Goal: Transaction & Acquisition: Purchase product/service

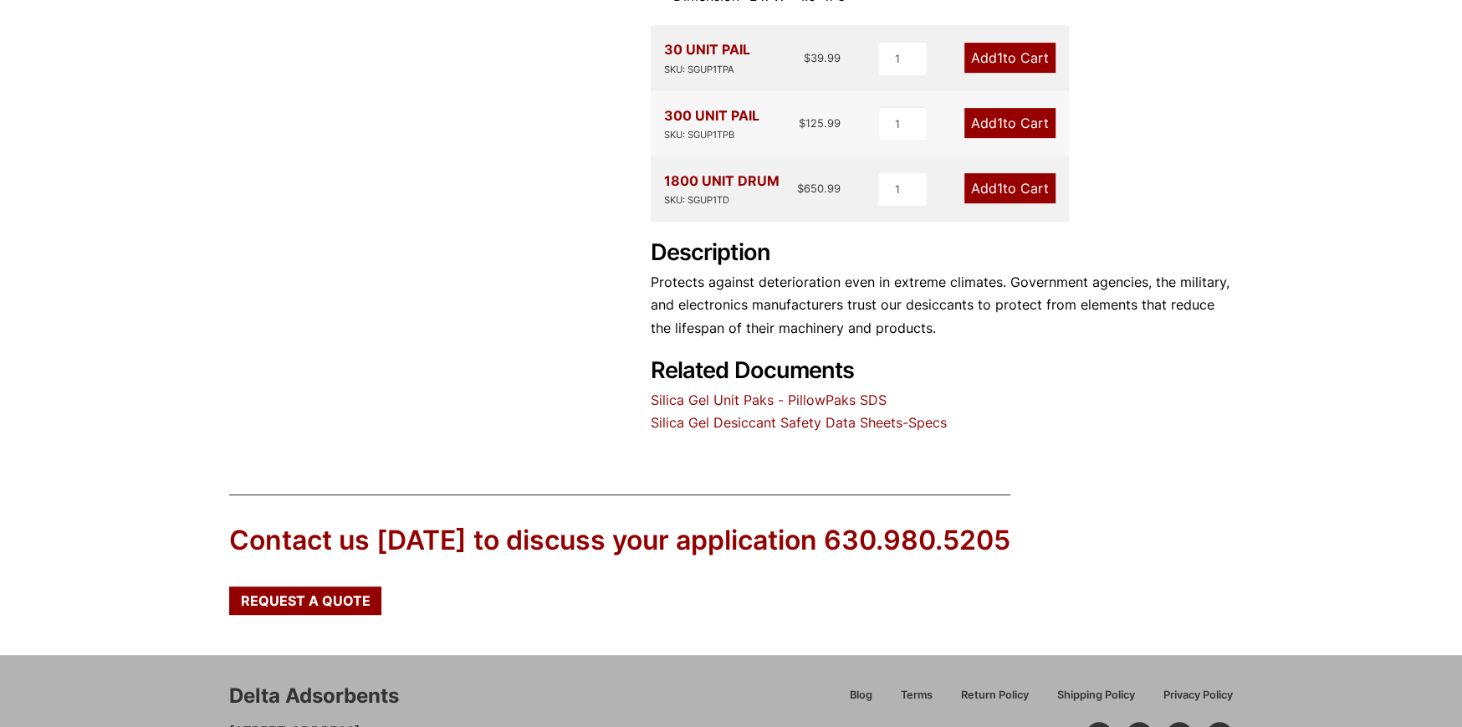
scroll to position [251, 0]
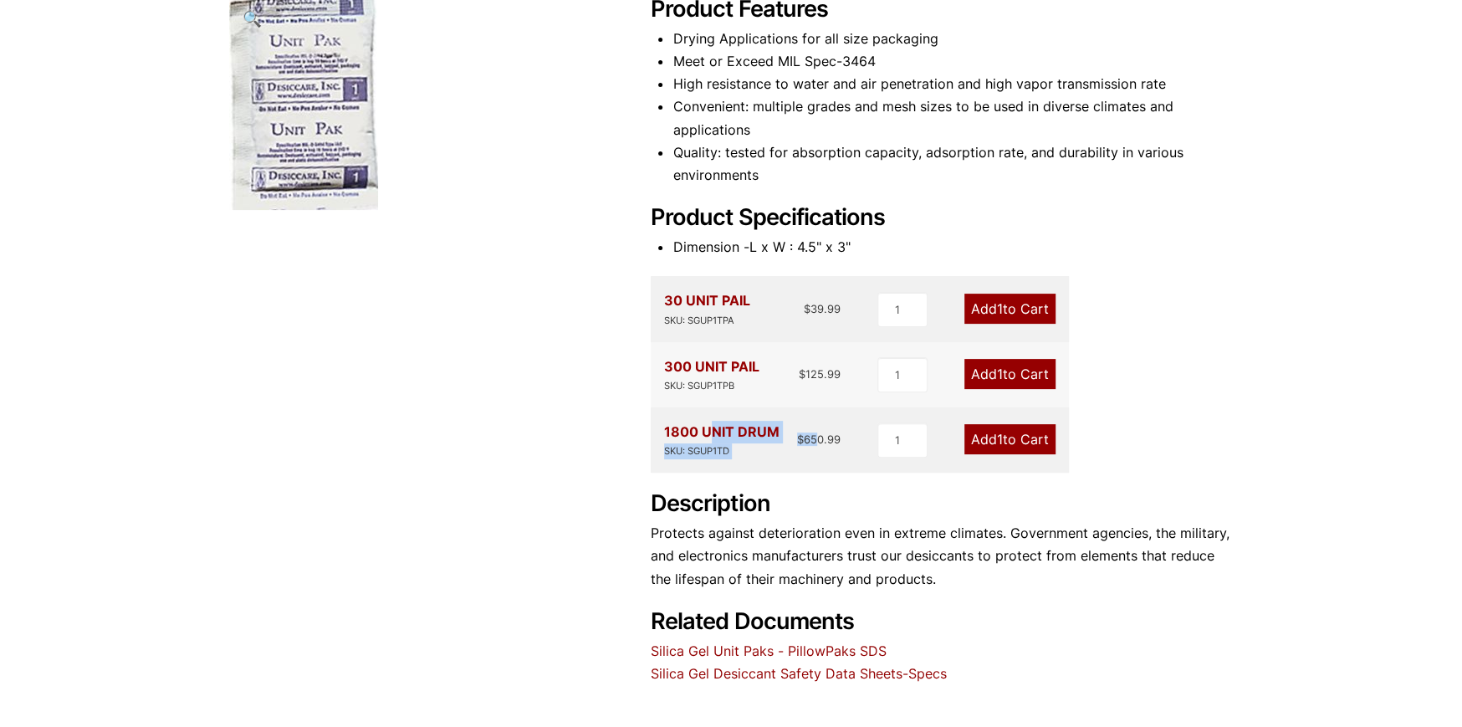
drag, startPoint x: 665, startPoint y: 439, endPoint x: 820, endPoint y: 437, distance: 154.8
click at [819, 437] on div "1800 UNIT DRUM SKU: SGUP1TD $ 650.99" at bounding box center [752, 440] width 177 height 38
click at [826, 535] on p "Protects against deterioration even in extreme climates. Government agencies, t…" at bounding box center [942, 556] width 582 height 69
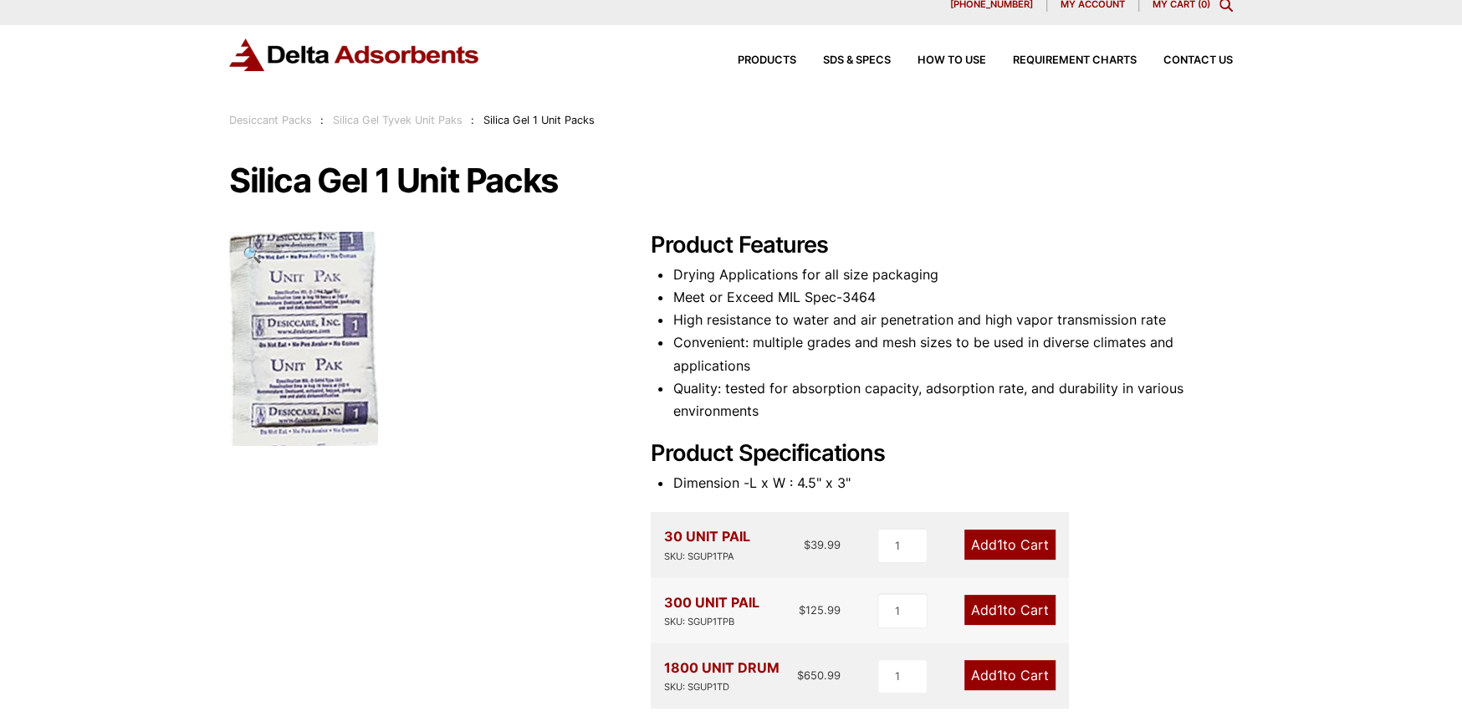
scroll to position [0, 0]
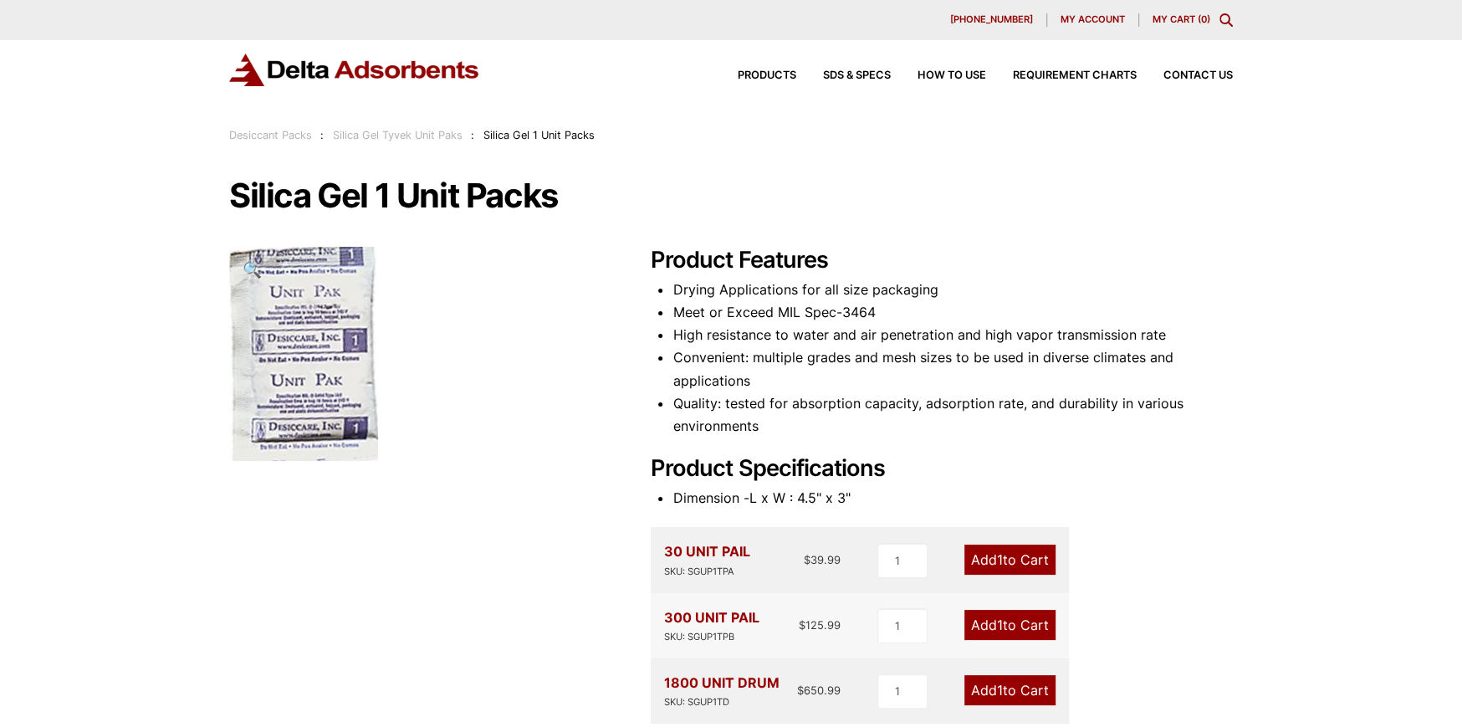
click at [557, 213] on h1 "Silica Gel 1 Unit Packs" at bounding box center [731, 195] width 1004 height 35
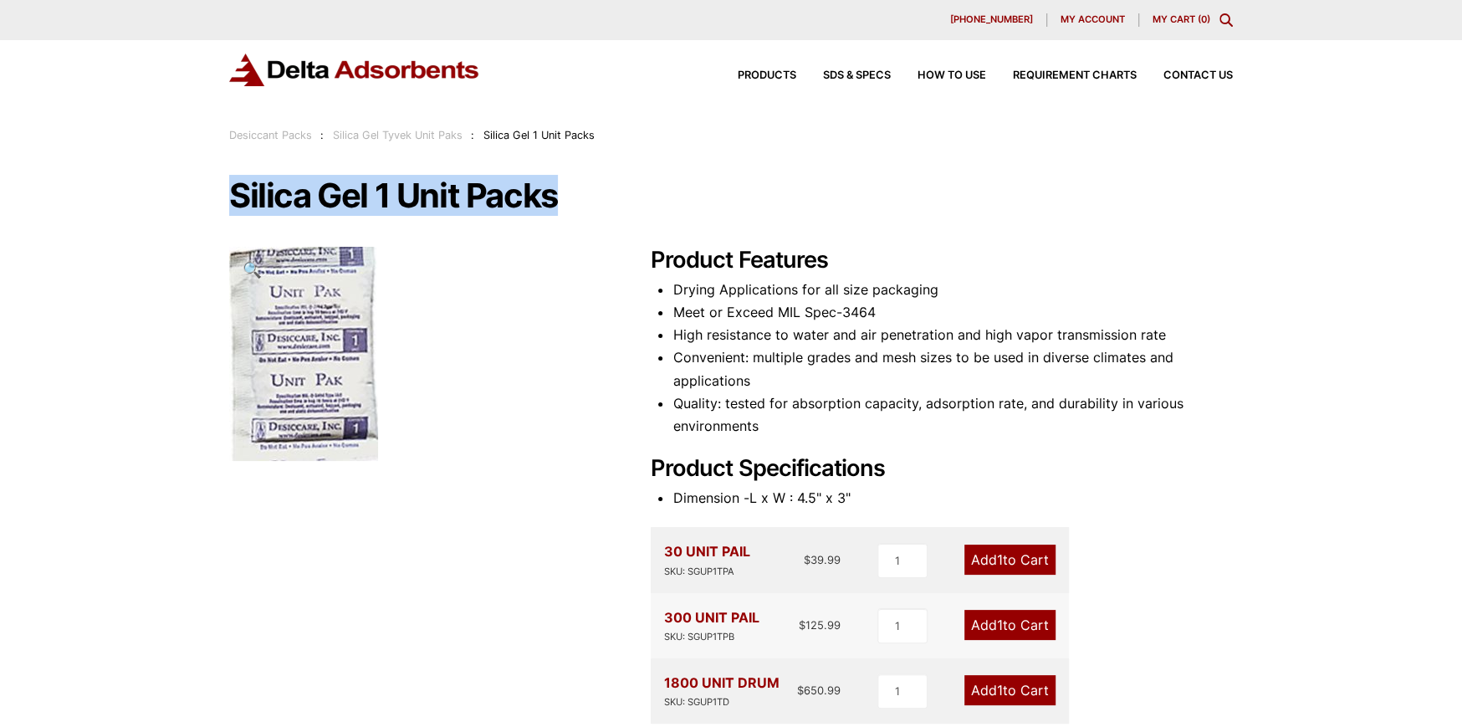
drag, startPoint x: 568, startPoint y: 202, endPoint x: 151, endPoint y: 191, distance: 417.6
click at [151, 191] on div "Our website has detected that you are using an outdated browser that will preve…" at bounding box center [731, 669] width 1462 height 1339
click at [649, 217] on div "Silica Gel 1 Unit Packs 🔍 Product Features Drying Applications for all size pac…" at bounding box center [731, 557] width 1004 height 758
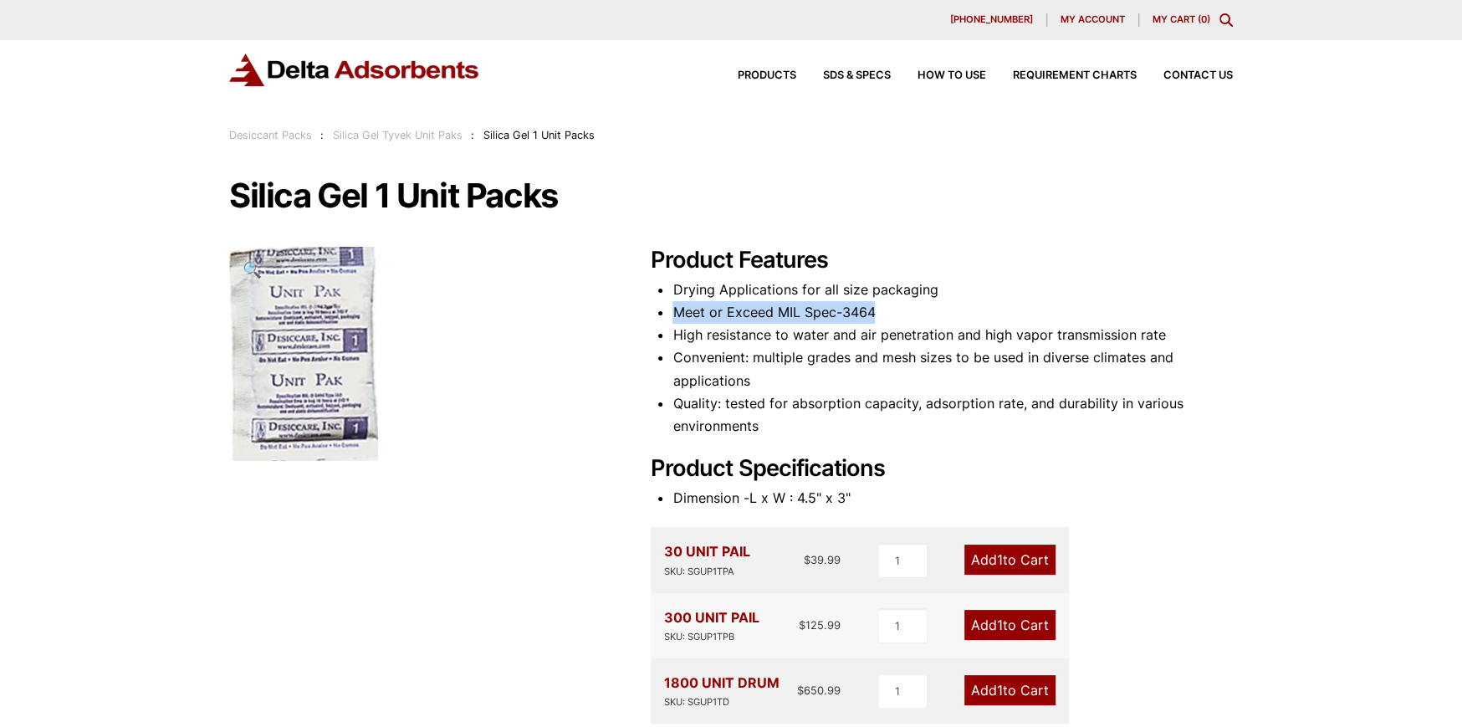
drag, startPoint x: 674, startPoint y: 308, endPoint x: 894, endPoint y: 312, distance: 220.0
click at [894, 312] on li "Meet or Exceed MIL Spec-3464" at bounding box center [953, 312] width 560 height 23
click at [864, 329] on li "High resistance to water and air penetration and high vapor transmission rate" at bounding box center [953, 335] width 560 height 23
drag, startPoint x: 672, startPoint y: 310, endPoint x: 920, endPoint y: 308, distance: 248.5
click at [920, 308] on li "Meet or Exceed MIL Spec-3464" at bounding box center [953, 312] width 560 height 23
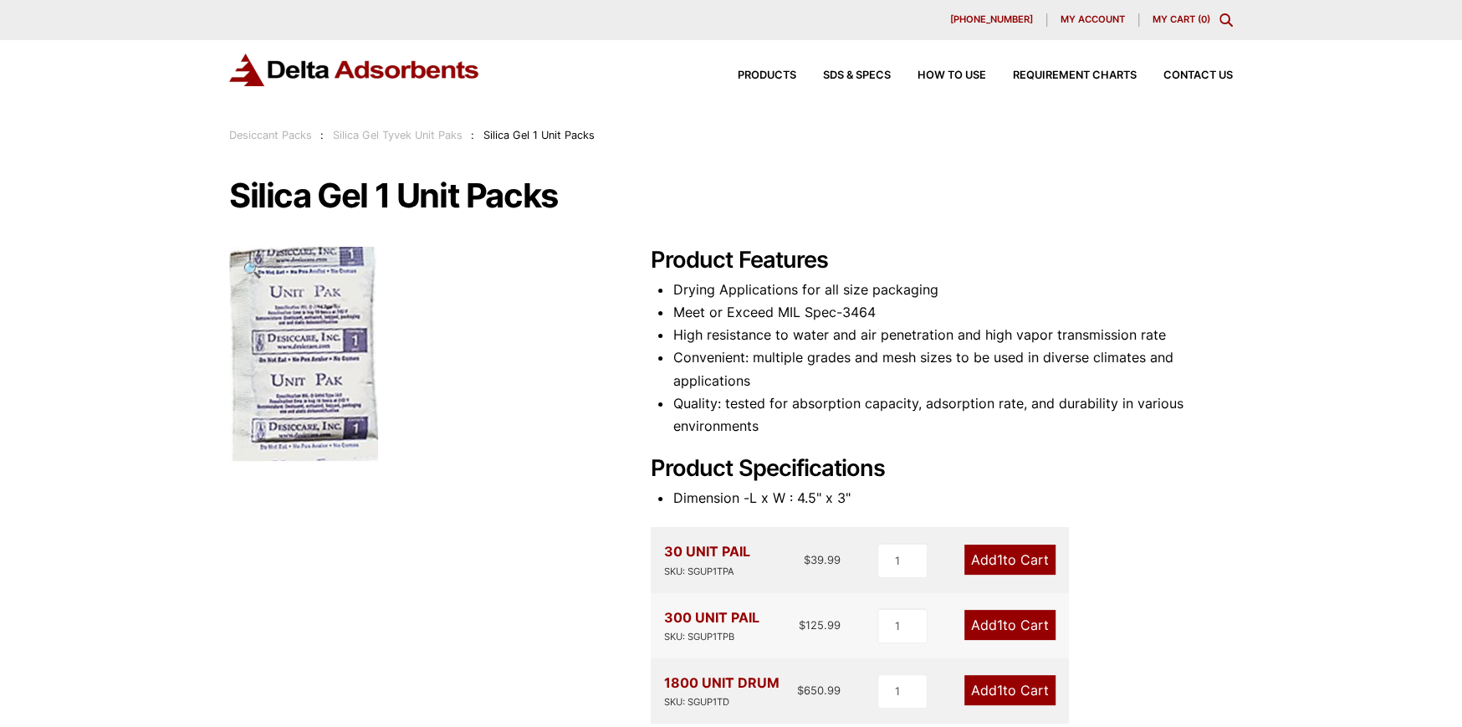
click at [892, 358] on li "Convenient: multiple grades and mesh sizes to be used in diverse climates and a…" at bounding box center [953, 368] width 560 height 45
drag, startPoint x: 775, startPoint y: 309, endPoint x: 867, endPoint y: 307, distance: 91.2
click at [865, 307] on li "Meet or Exceed MIL Spec-3464" at bounding box center [953, 312] width 560 height 23
click at [881, 316] on li "Meet or Exceed MIL Spec-3464" at bounding box center [953, 312] width 560 height 23
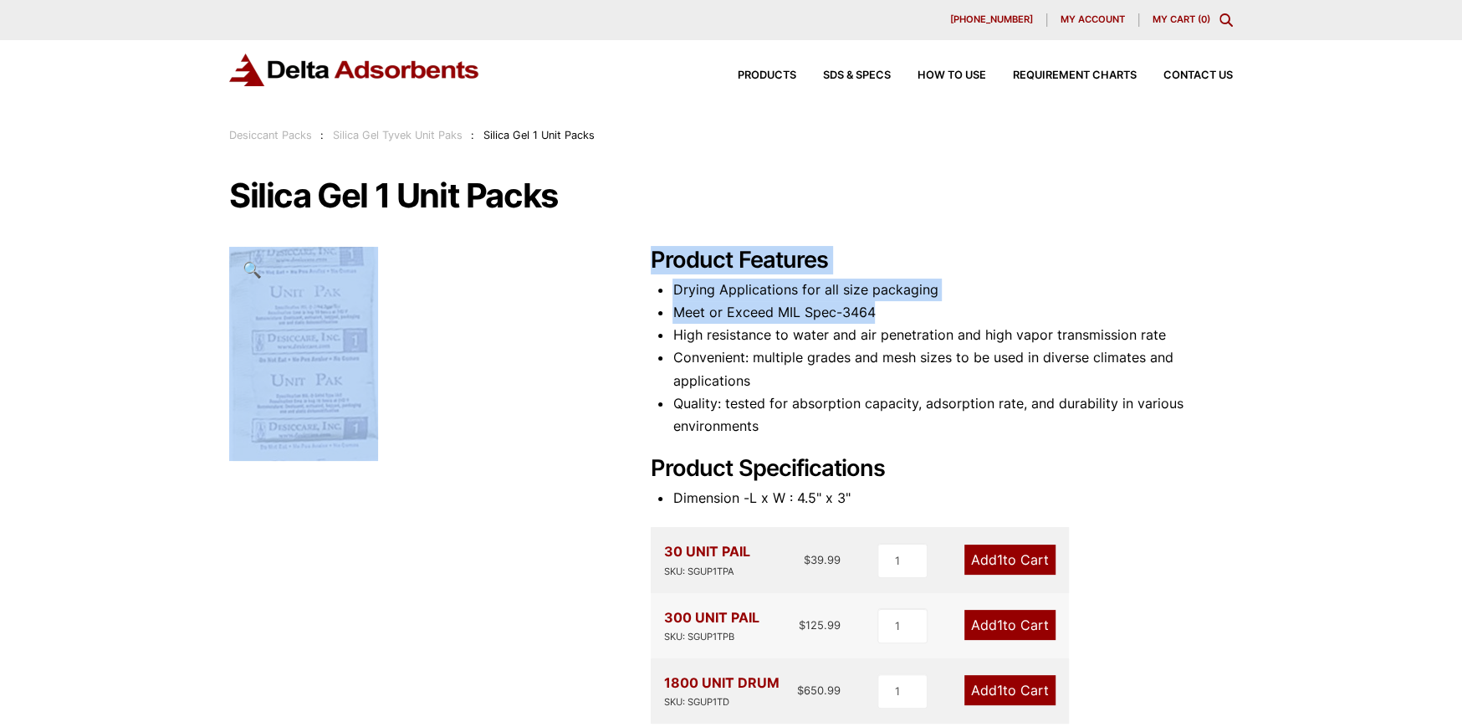
drag, startPoint x: 876, startPoint y: 305, endPoint x: 604, endPoint y: 299, distance: 272.0
click at [604, 213] on div "Silica Gel 1 Unit Packs 🔍 Product Features Drying Applications for all size pac…" at bounding box center [731, 195] width 1004 height 35
click at [793, 299] on li "Drying Applications for all size packaging" at bounding box center [953, 290] width 560 height 23
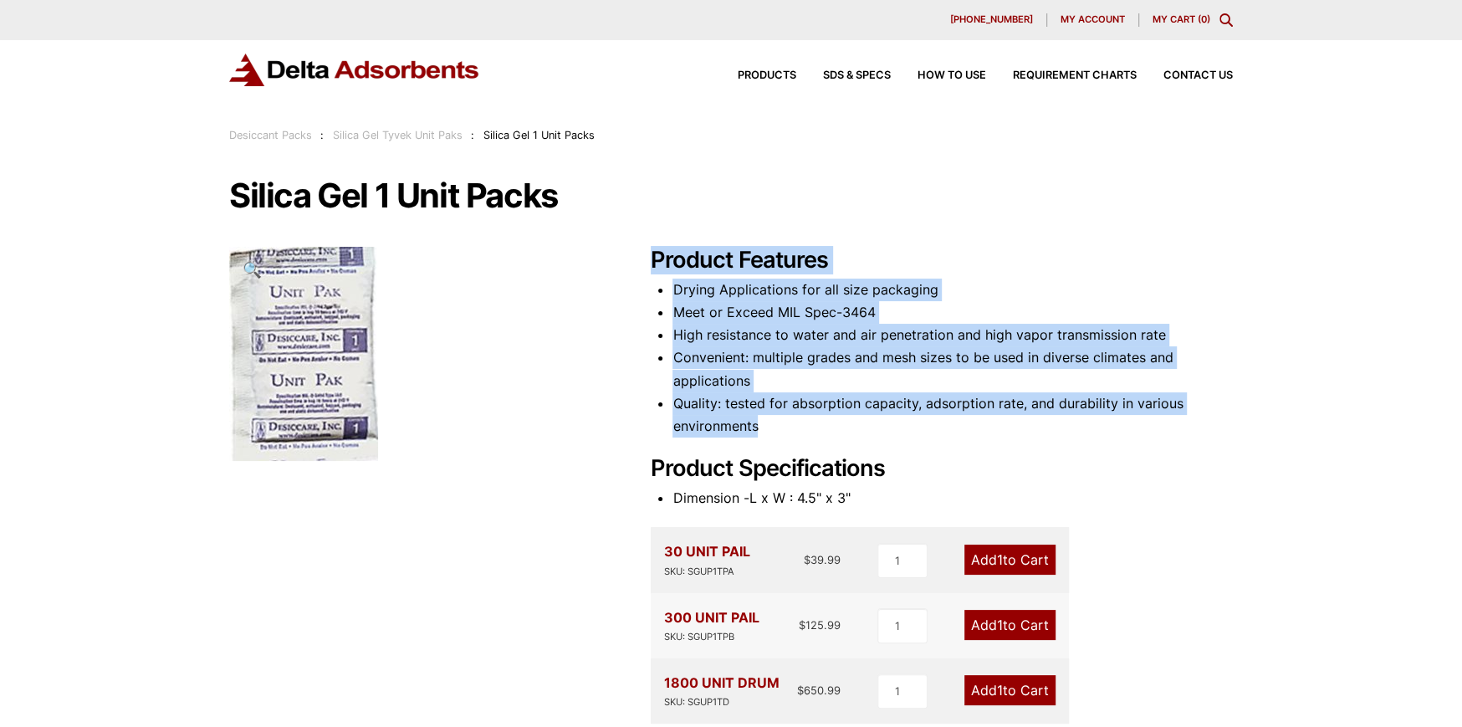
drag, startPoint x: 771, startPoint y: 412, endPoint x: 650, endPoint y: 255, distance: 198.6
click at [651, 255] on div "Product Features Drying Applications for all size packaging Meet or Exceed MIL …" at bounding box center [942, 591] width 582 height 689
click at [780, 360] on li "Convenient: multiple grades and mesh sizes to be used in diverse climates and a…" at bounding box center [953, 368] width 560 height 45
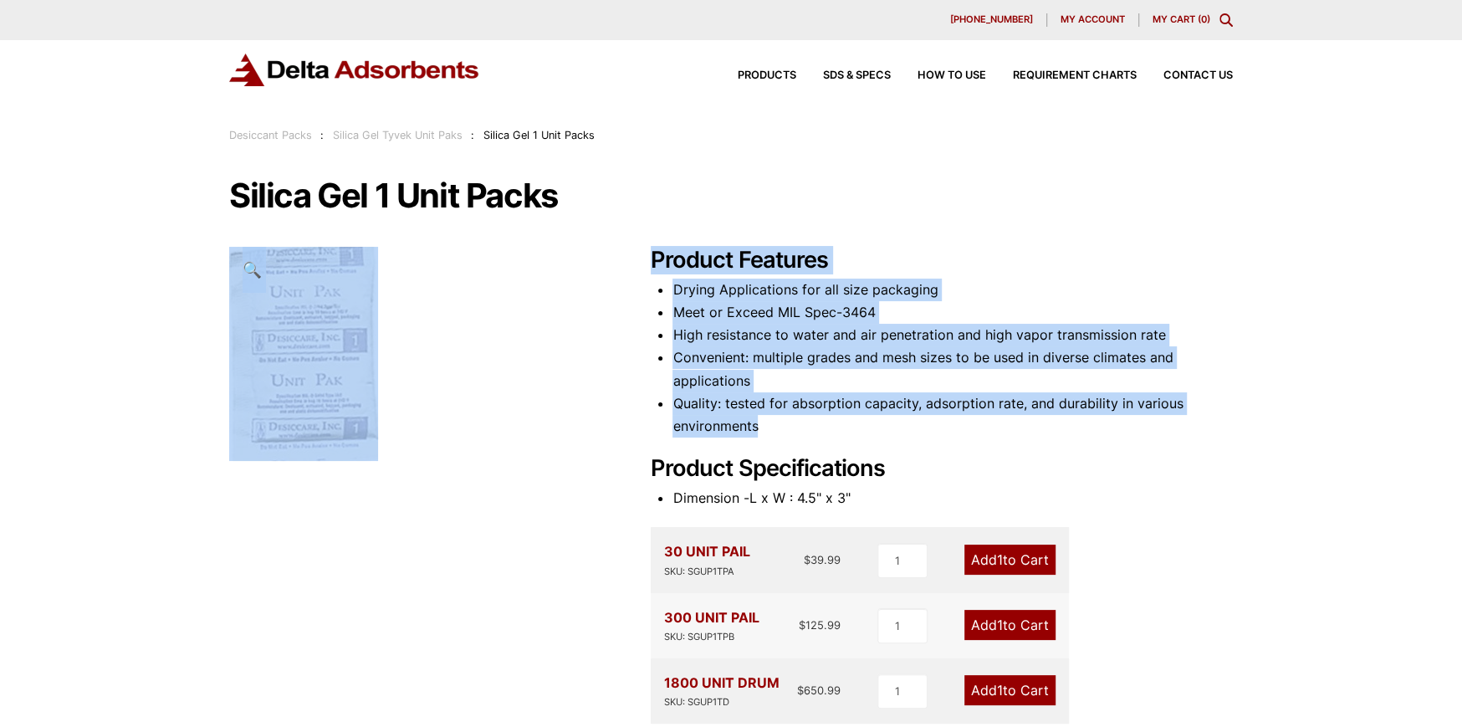
drag, startPoint x: 762, startPoint y: 422, endPoint x: 642, endPoint y: 205, distance: 248.6
click at [642, 205] on div "Silica Gel 1 Unit Packs 🔍 Product Features Drying Applications for all size pac…" at bounding box center [731, 195] width 1004 height 35
click at [771, 339] on li "High resistance to water and air penetration and high vapor transmission rate" at bounding box center [953, 335] width 560 height 23
drag, startPoint x: 764, startPoint y: 427, endPoint x: 646, endPoint y: 235, distance: 225.0
click at [646, 235] on div "Silica Gel 1 Unit Packs 🔍 Product Features Drying Applications for all size pac…" at bounding box center [731, 557] width 1004 height 758
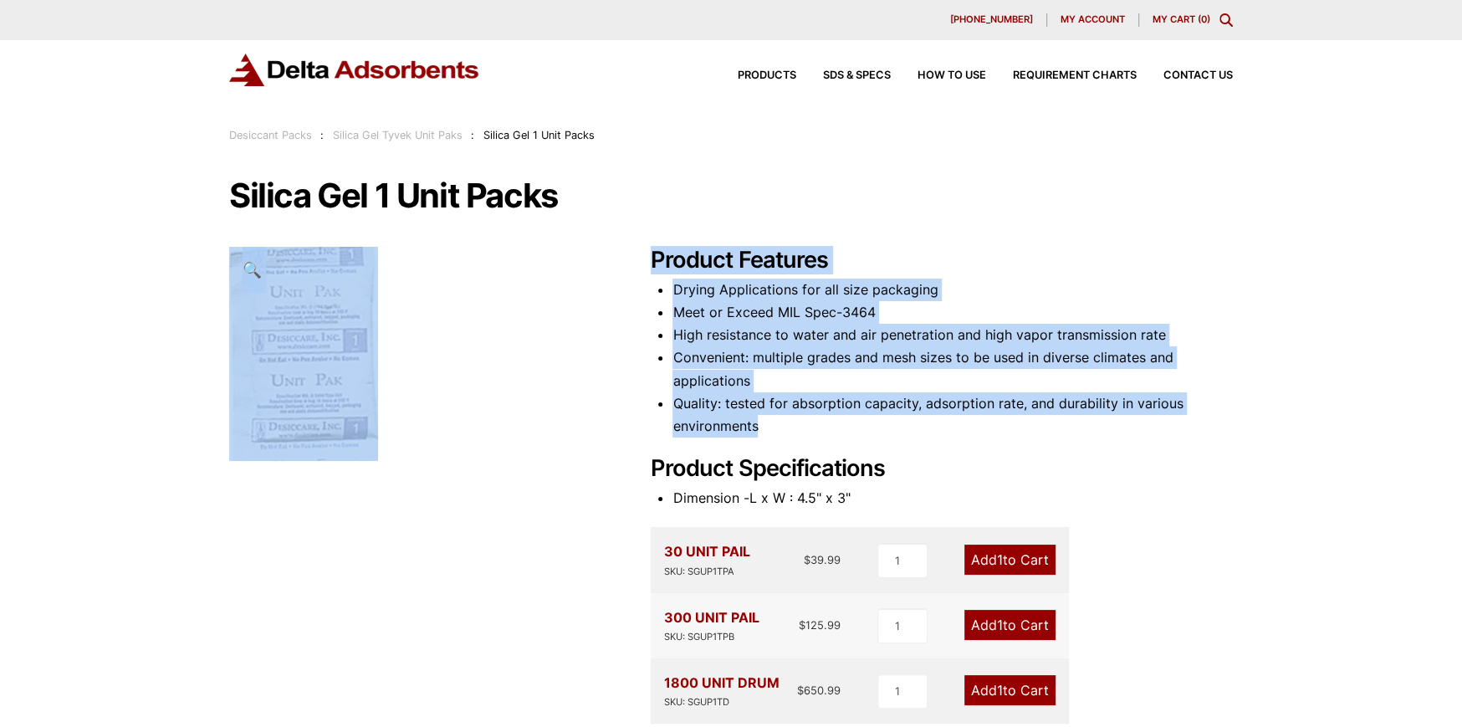
click at [772, 337] on li "High resistance to water and air penetration and high vapor transmission rate" at bounding box center [953, 335] width 560 height 23
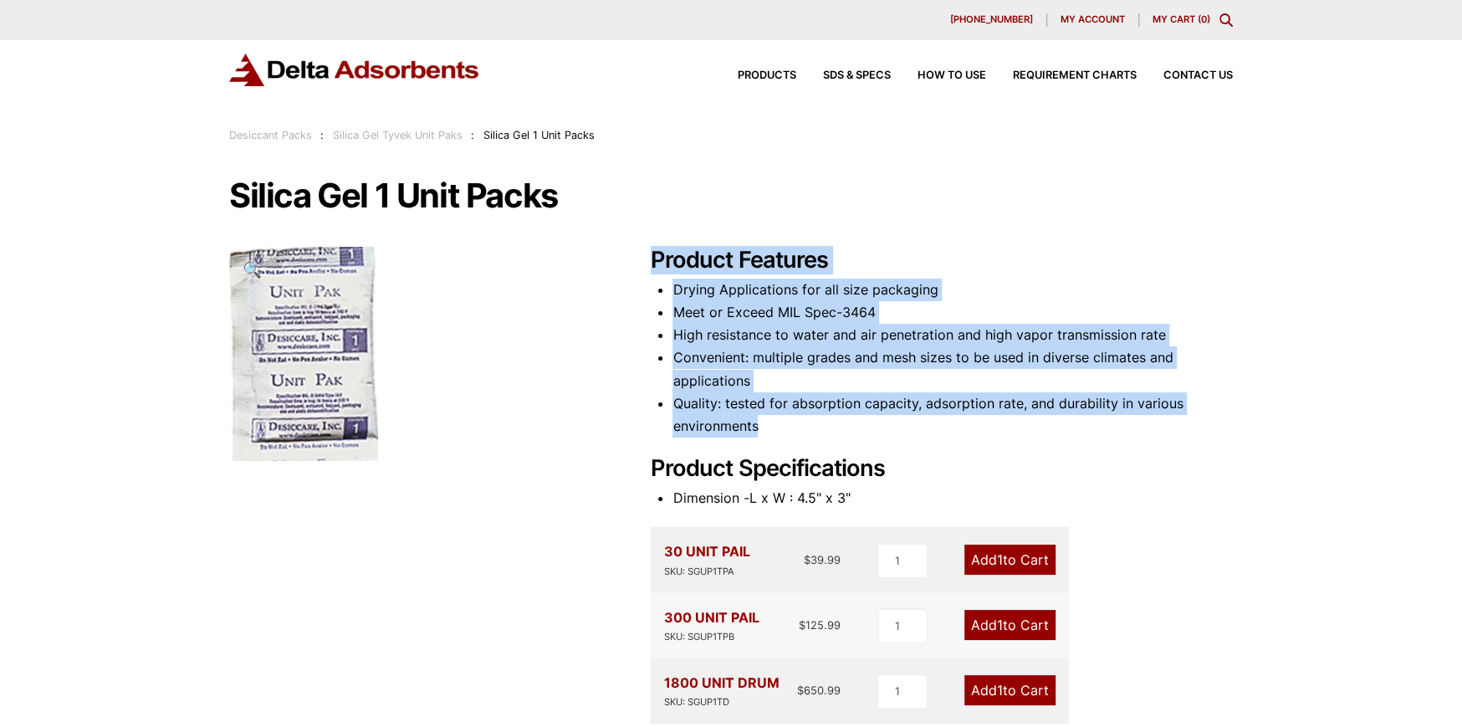
drag, startPoint x: 762, startPoint y: 418, endPoint x: 656, endPoint y: 266, distance: 185.6
click at [656, 266] on div "Product Features Drying Applications for all size packaging Meet or Exceed MIL …" at bounding box center [942, 591] width 582 height 689
click at [782, 381] on li "Convenient: multiple grades and mesh sizes to be used in diverse climates and a…" at bounding box center [953, 368] width 560 height 45
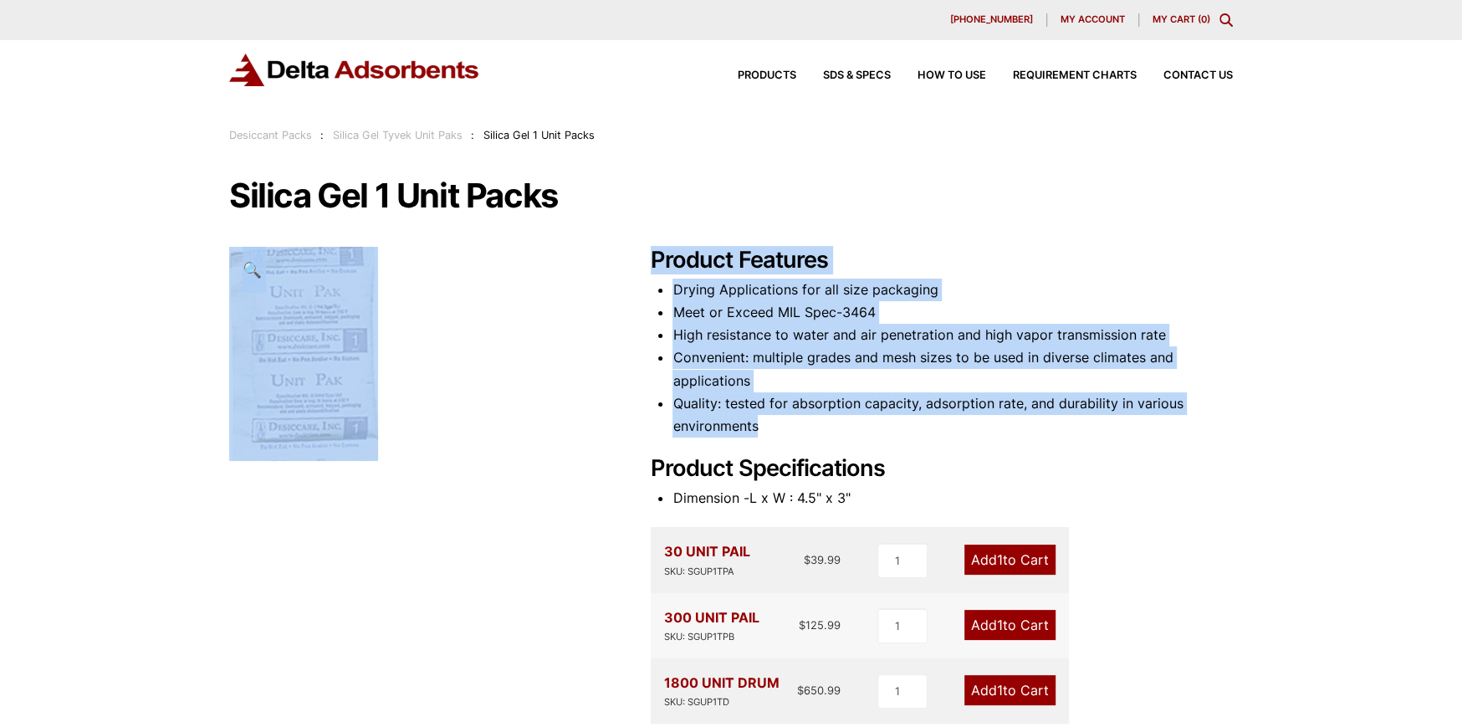
drag, startPoint x: 765, startPoint y: 432, endPoint x: 658, endPoint y: 243, distance: 216.5
click at [658, 243] on div "Silica Gel 1 Unit Packs 🔍 Product Features Drying Applications for all size pac…" at bounding box center [731, 557] width 1004 height 758
click at [760, 355] on li "Convenient: multiple grades and mesh sizes to be used in diverse climates and a…" at bounding box center [953, 368] width 560 height 45
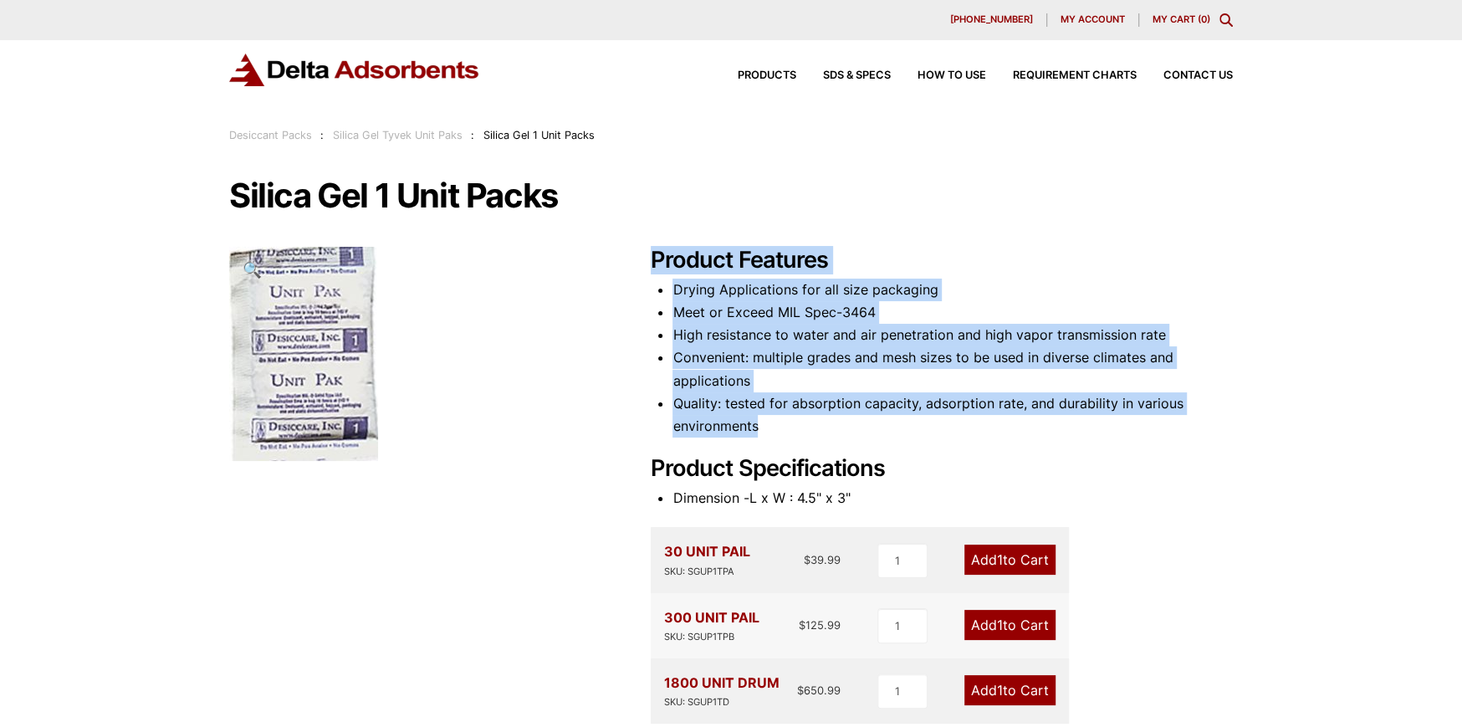
drag, startPoint x: 776, startPoint y: 437, endPoint x: 656, endPoint y: 258, distance: 215.8
click at [656, 258] on div "Product Features Drying Applications for all size packaging Meet or Exceed MIL …" at bounding box center [942, 591] width 582 height 689
click at [799, 382] on li "Convenient: multiple grades and mesh sizes to be used in diverse climates and a…" at bounding box center [953, 368] width 560 height 45
drag, startPoint x: 766, startPoint y: 429, endPoint x: 650, endPoint y: 248, distance: 214.9
click at [651, 248] on div "Product Features Drying Applications for all size packaging Meet or Exceed MIL …" at bounding box center [942, 591] width 582 height 689
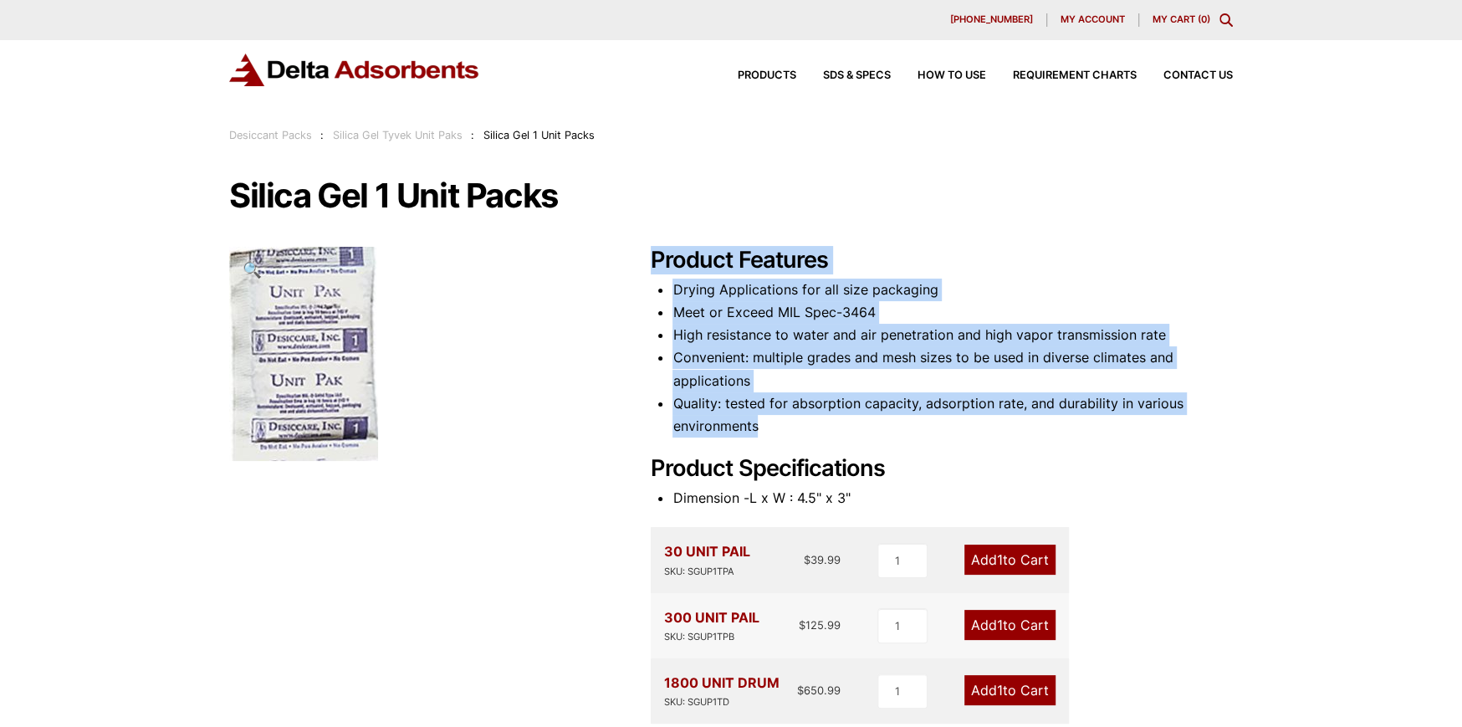
click at [760, 402] on li "Quality: tested for absorption capacity, adsorption rate, and durability in var…" at bounding box center [953, 414] width 560 height 45
drag, startPoint x: 775, startPoint y: 442, endPoint x: 655, endPoint y: 250, distance: 226.3
click at [655, 250] on div "Product Features Drying Applications for all size packaging Meet or Exceed MIL …" at bounding box center [942, 591] width 582 height 689
click at [736, 355] on li "Convenient: multiple grades and mesh sizes to be used in diverse climates and a…" at bounding box center [953, 368] width 560 height 45
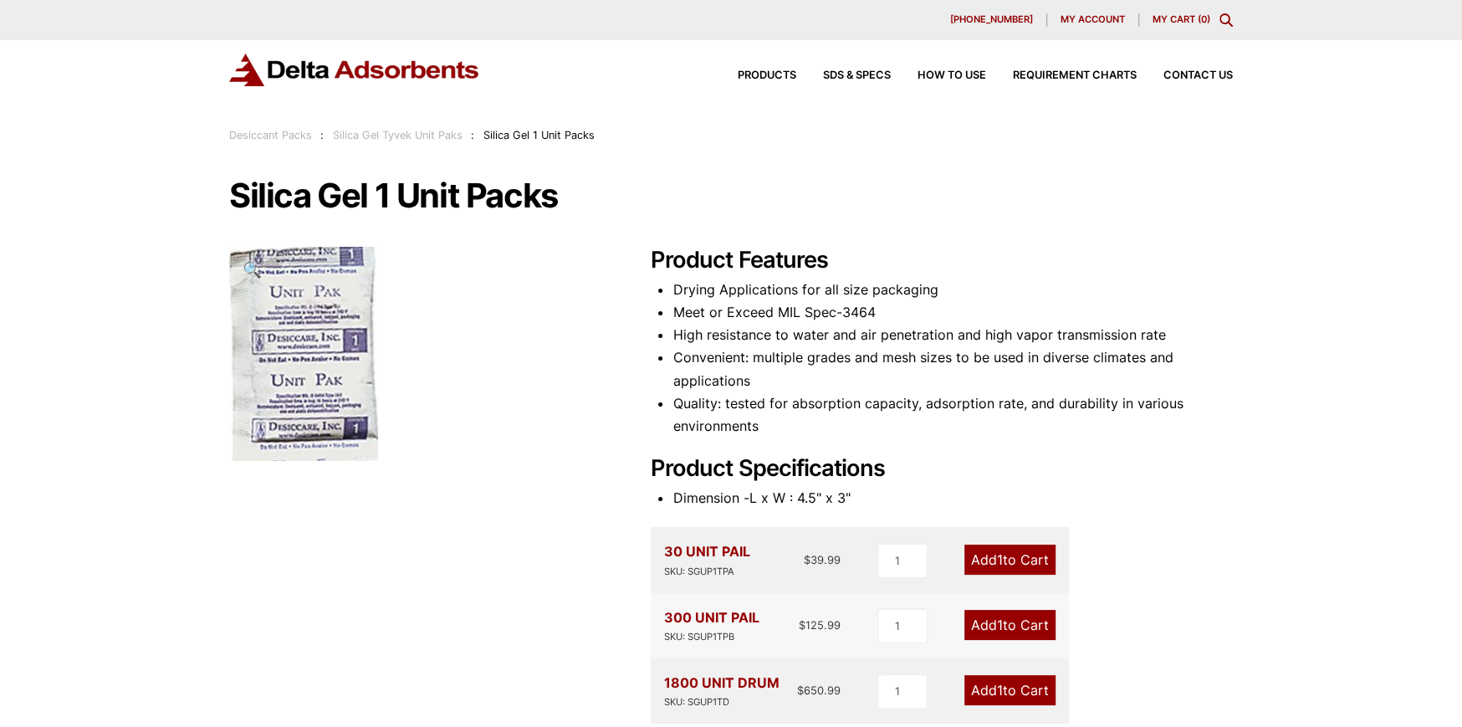
click at [1211, 174] on div "Our website has detected that you are using an outdated browser that will preve…" at bounding box center [731, 669] width 1462 height 1339
